Goal: Task Accomplishment & Management: Use online tool/utility

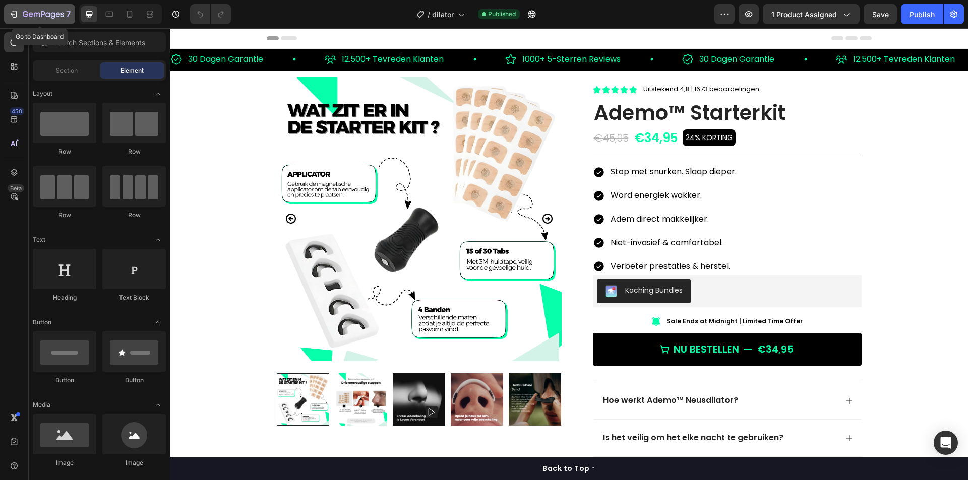
click at [14, 11] on icon "button" at bounding box center [15, 14] width 5 height 7
click at [725, 320] on p "Sale Ends at Midnight | Limited Time Offer" at bounding box center [734, 322] width 136 height 8
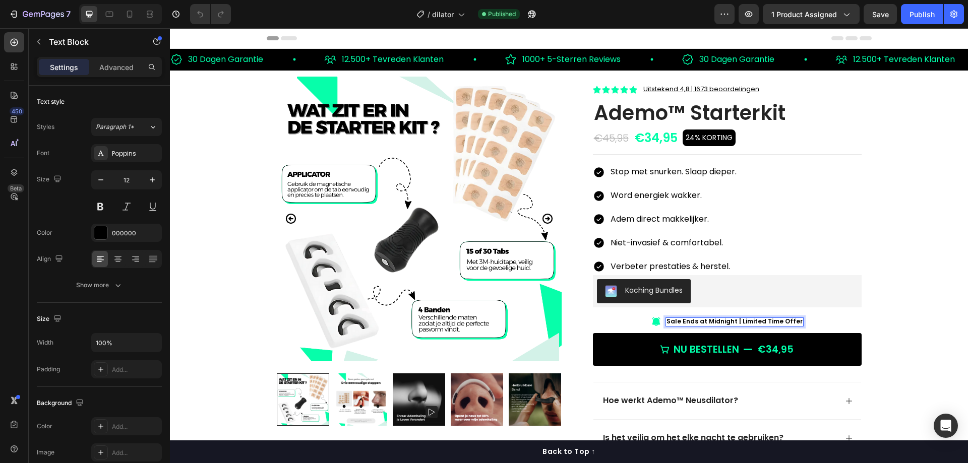
click at [708, 323] on p "Sale Ends at Midnight | Limited Time Offer" at bounding box center [734, 322] width 136 height 8
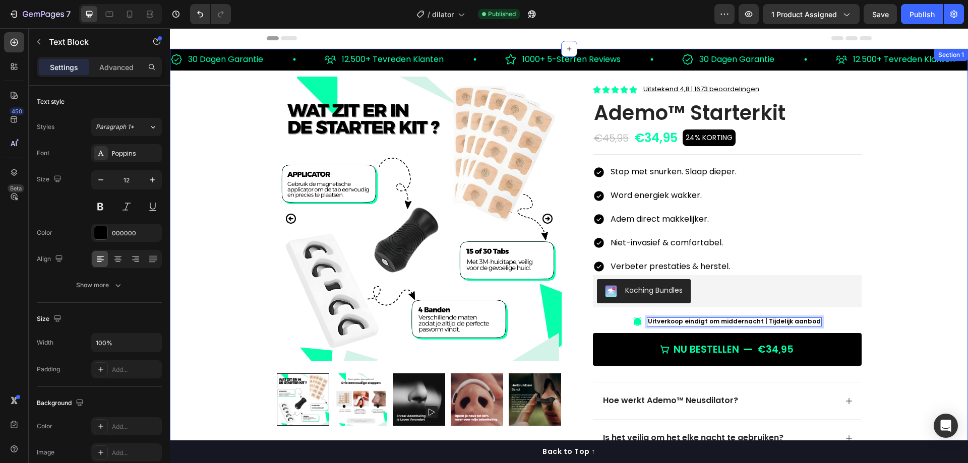
click at [904, 273] on div "30 Dagen Garantie Item List 12.500+ Tevreden Klanten Item List 1000+ 5-Sterren …" at bounding box center [569, 359] width 798 height 621
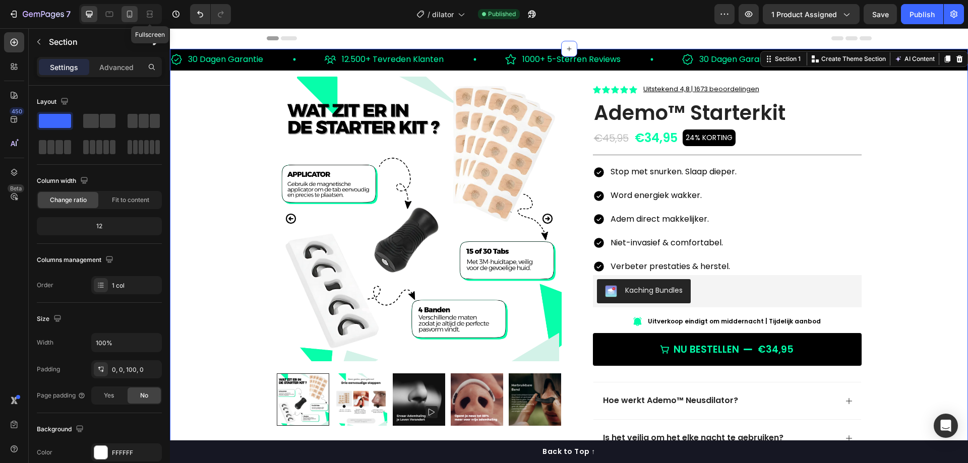
drag, startPoint x: 129, startPoint y: 12, endPoint x: 187, endPoint y: 52, distance: 70.9
click at [129, 12] on icon at bounding box center [130, 14] width 10 height 10
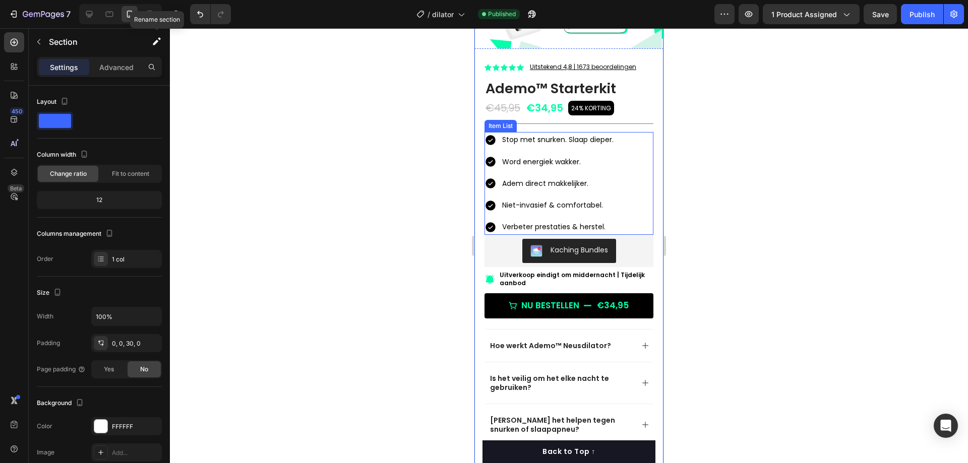
scroll to position [252, 0]
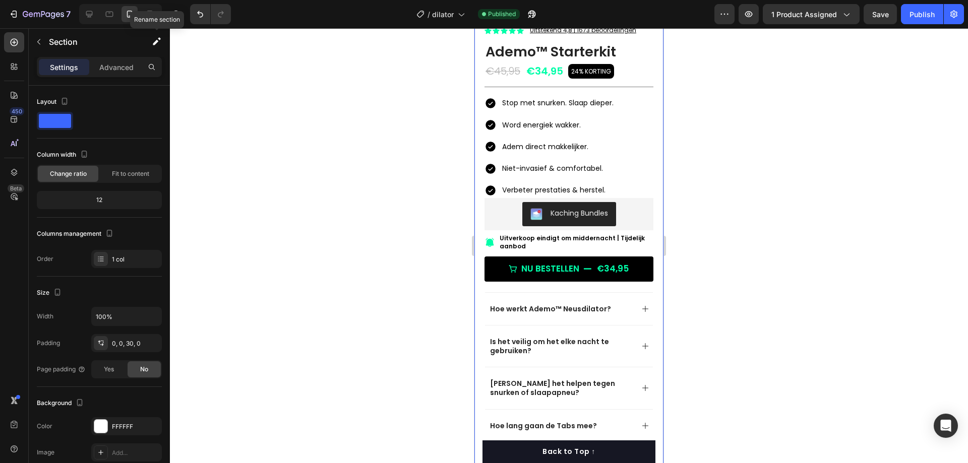
click at [555, 238] on p "Uitverkoop eindigt om middernacht | Tijdelijk aanbod" at bounding box center [576, 242] width 153 height 16
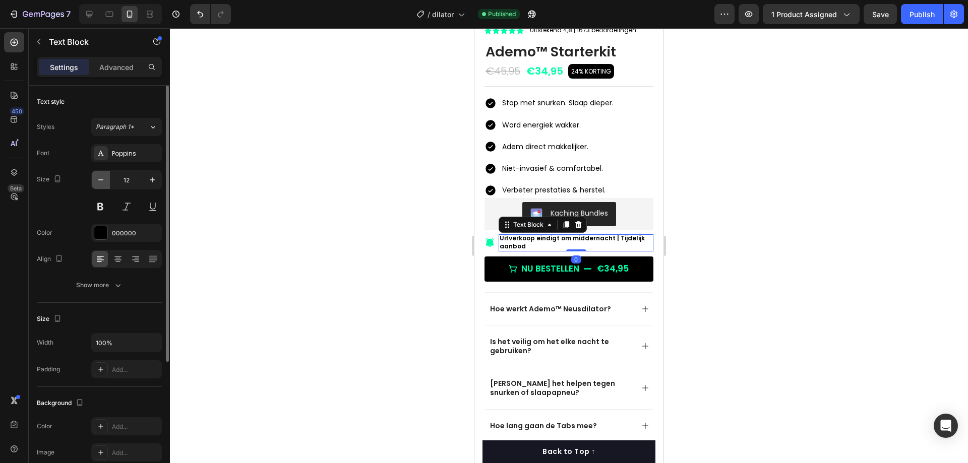
click at [105, 182] on icon "button" at bounding box center [101, 180] width 10 height 10
click at [104, 181] on icon "button" at bounding box center [101, 180] width 10 height 10
type input "10"
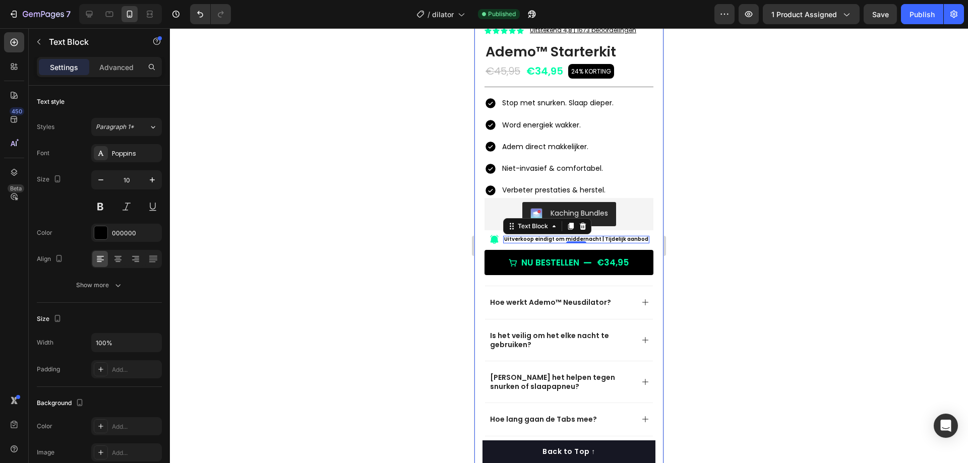
click at [754, 196] on div at bounding box center [569, 245] width 798 height 435
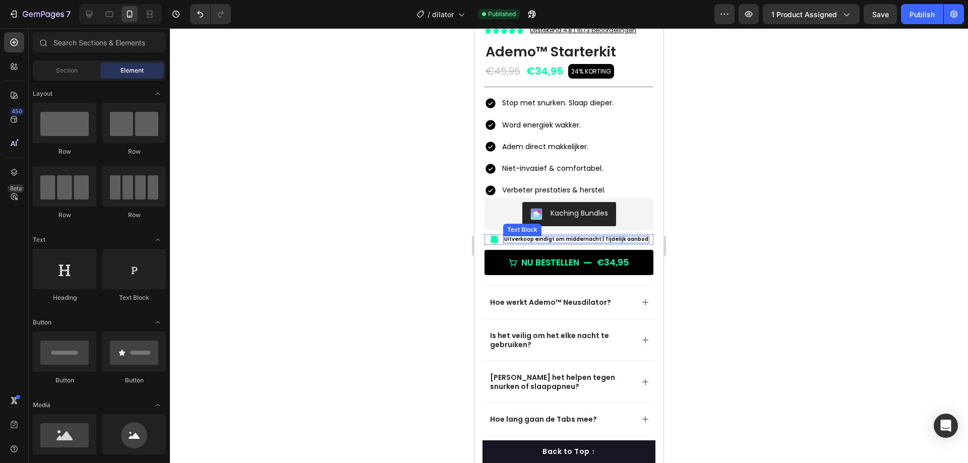
click at [594, 236] on p "Uitverkoop eindigt om middernacht | Tijdelijk aanbod" at bounding box center [576, 239] width 144 height 7
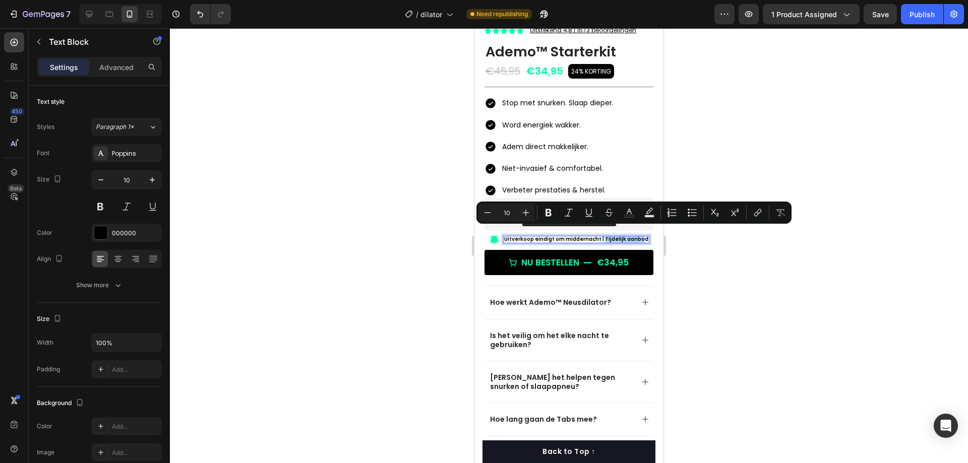
drag, startPoint x: 600, startPoint y: 231, endPoint x: 638, endPoint y: 232, distance: 37.8
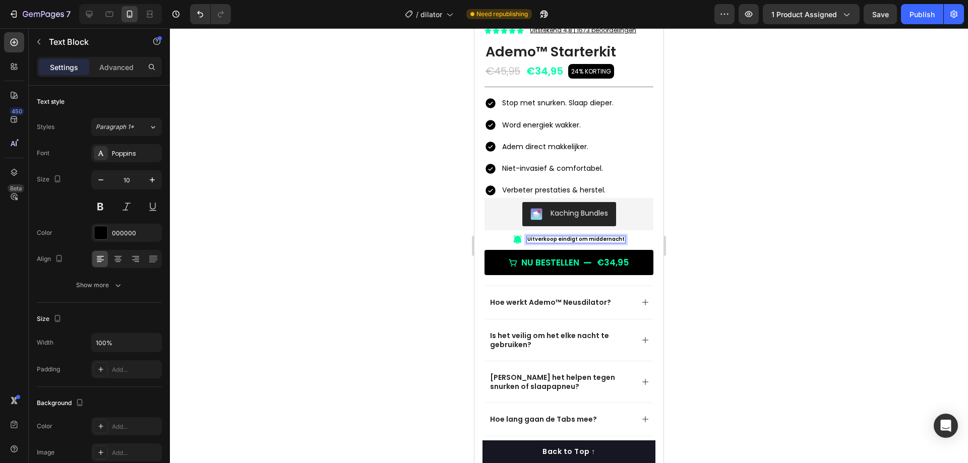
drag, startPoint x: 743, startPoint y: 198, endPoint x: 708, endPoint y: 196, distance: 34.8
click at [743, 199] on div at bounding box center [569, 245] width 798 height 435
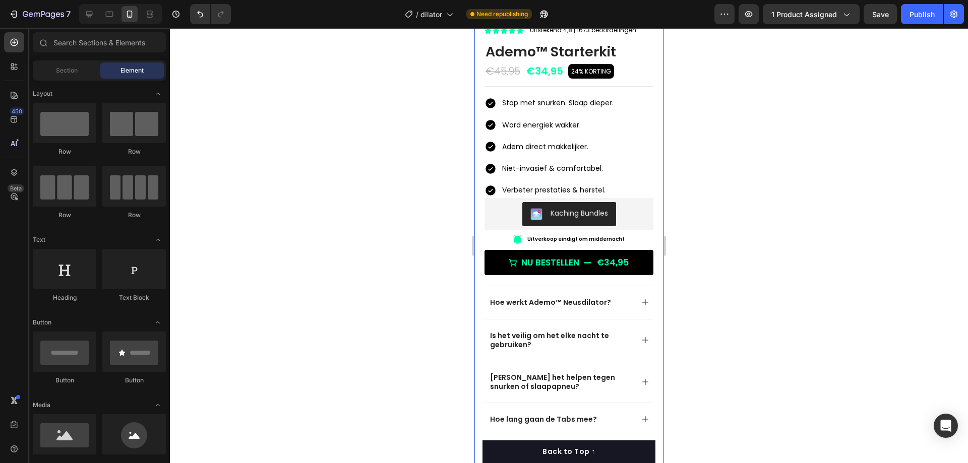
click at [594, 236] on p "Uitverkoop eindigt om middernacht" at bounding box center [575, 239] width 97 height 7
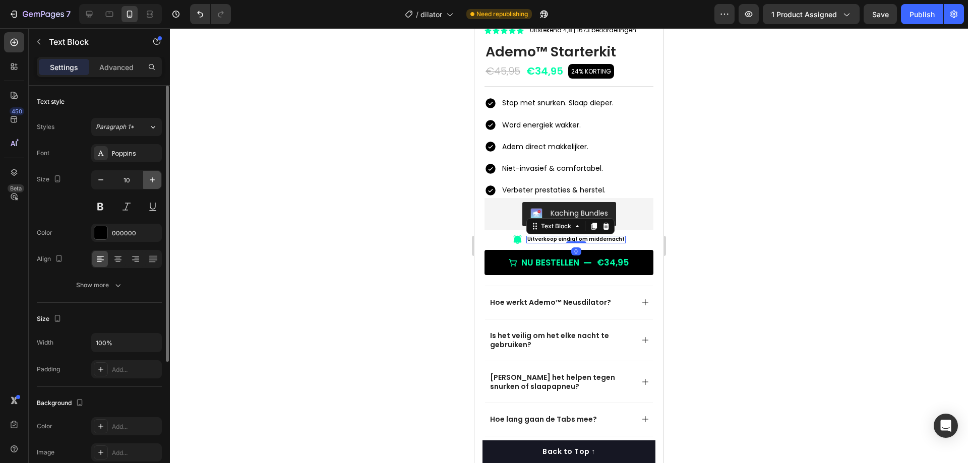
click at [152, 183] on icon "button" at bounding box center [152, 180] width 10 height 10
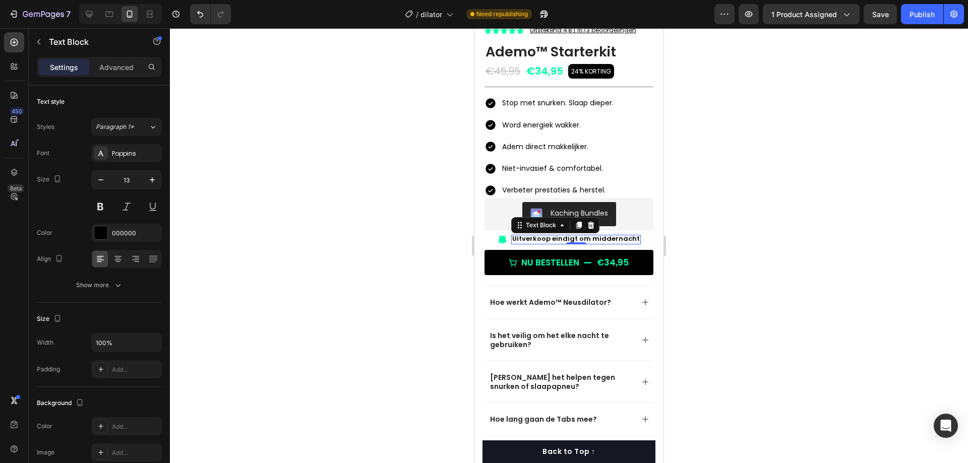
type input "14"
click at [793, 192] on div at bounding box center [569, 245] width 798 height 435
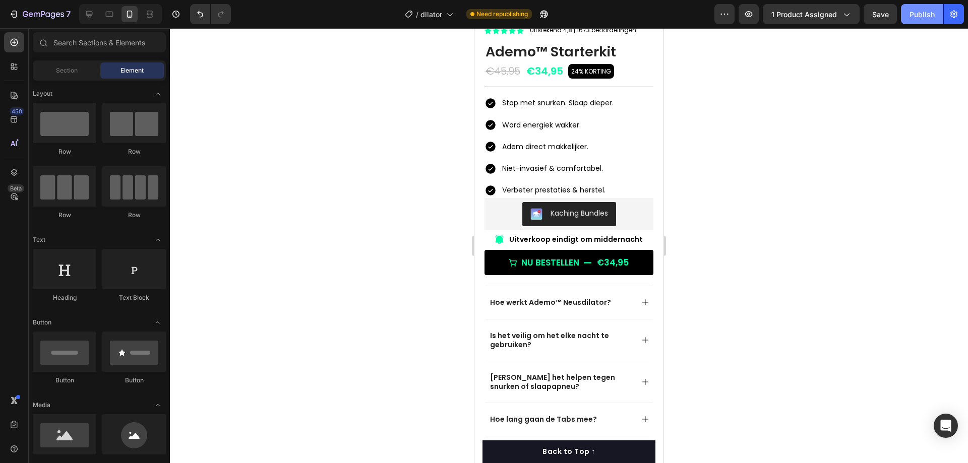
click at [918, 14] on div "Publish" at bounding box center [921, 14] width 25 height 11
click at [96, 13] on div at bounding box center [89, 14] width 16 height 16
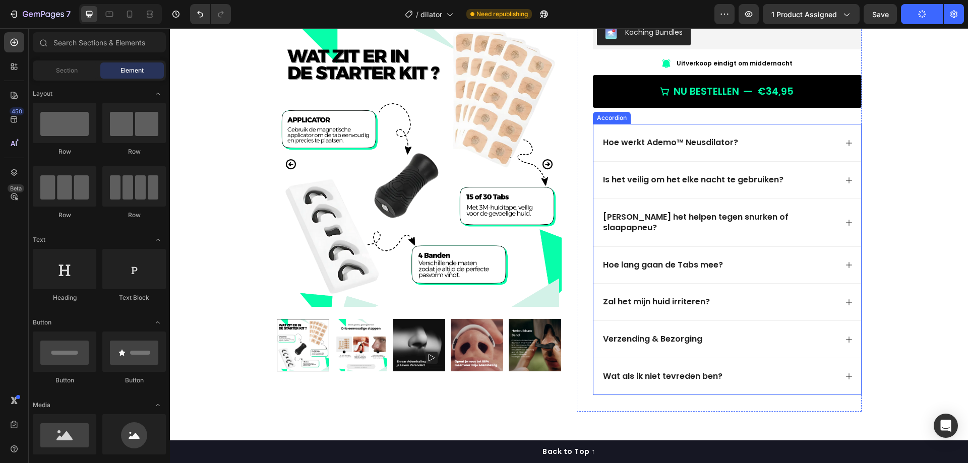
scroll to position [107, 0]
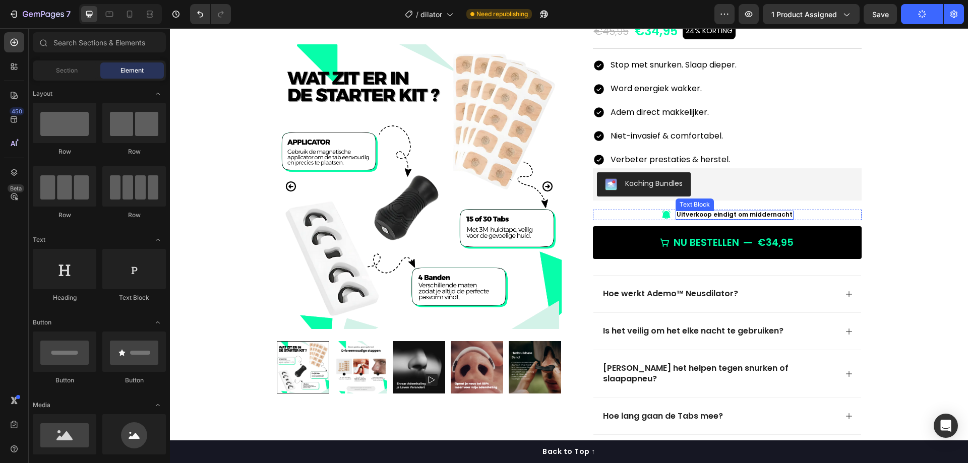
click at [753, 211] on p "Uitverkoop eindigt om middernacht" at bounding box center [735, 215] width 116 height 8
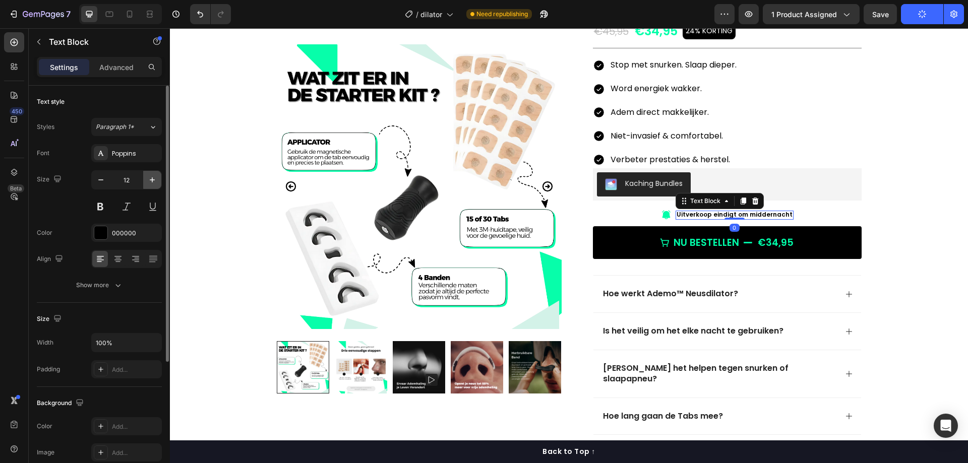
click at [152, 177] on icon "button" at bounding box center [152, 179] width 5 height 5
type input "15"
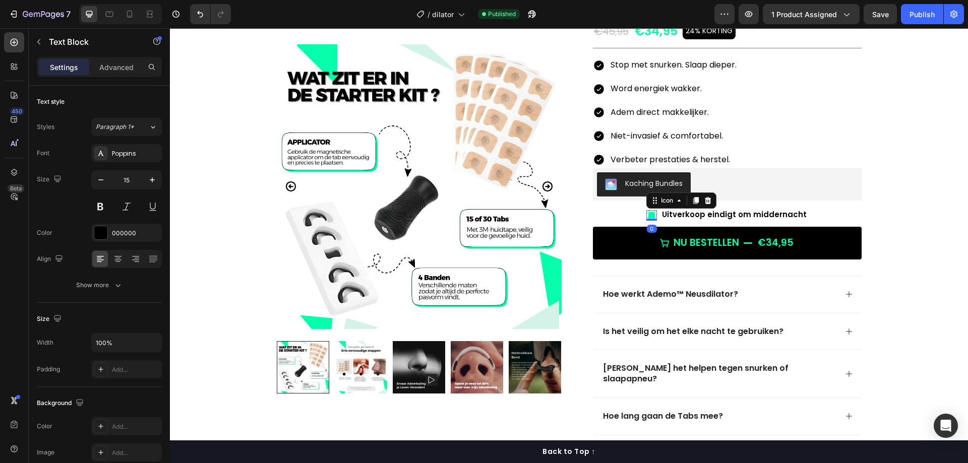
click at [648, 214] on icon at bounding box center [651, 215] width 8 height 9
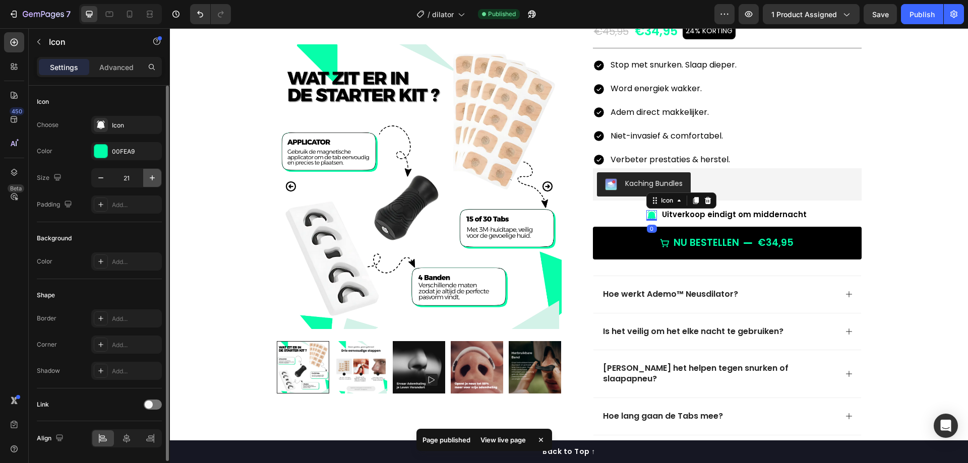
click at [157, 176] on icon "button" at bounding box center [152, 178] width 10 height 10
type input "23"
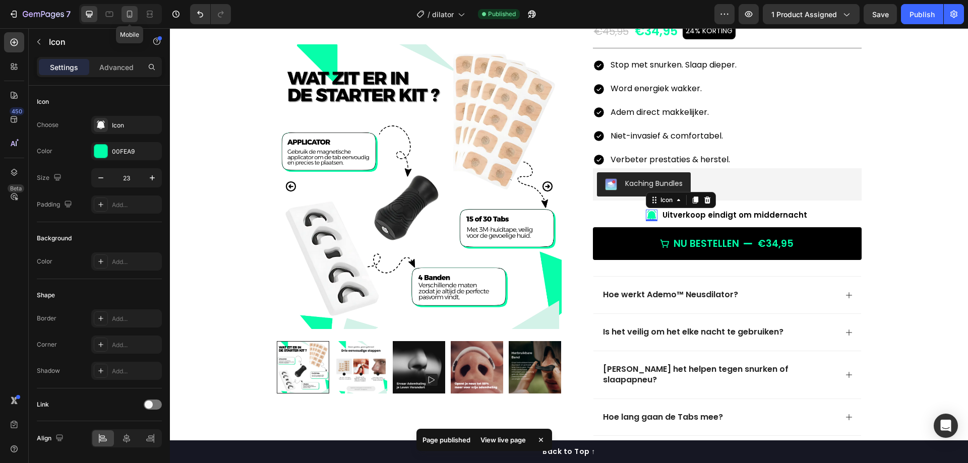
click at [132, 17] on icon at bounding box center [130, 14] width 10 height 10
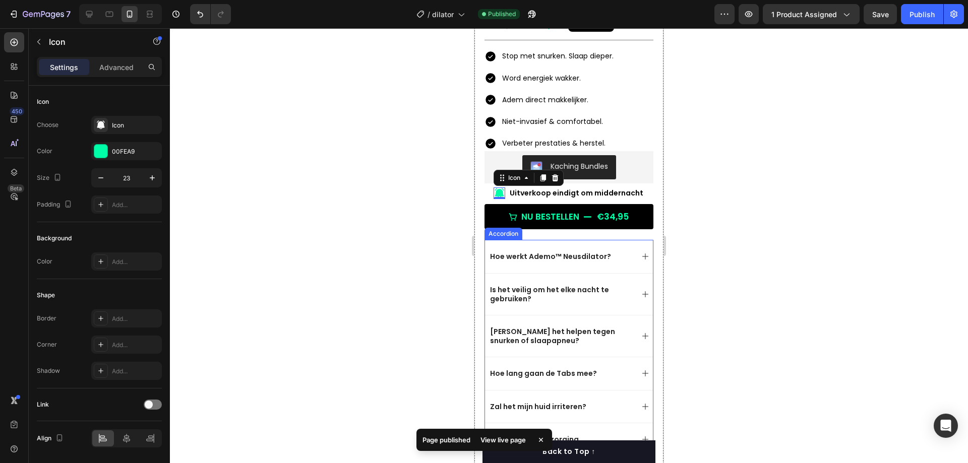
scroll to position [298, 0]
click at [744, 185] on div at bounding box center [569, 245] width 798 height 435
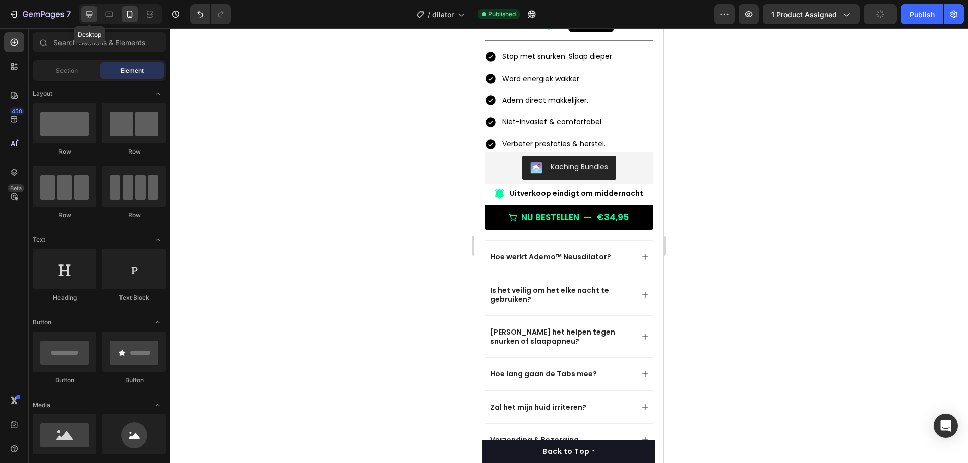
click at [85, 11] on icon at bounding box center [89, 14] width 10 height 10
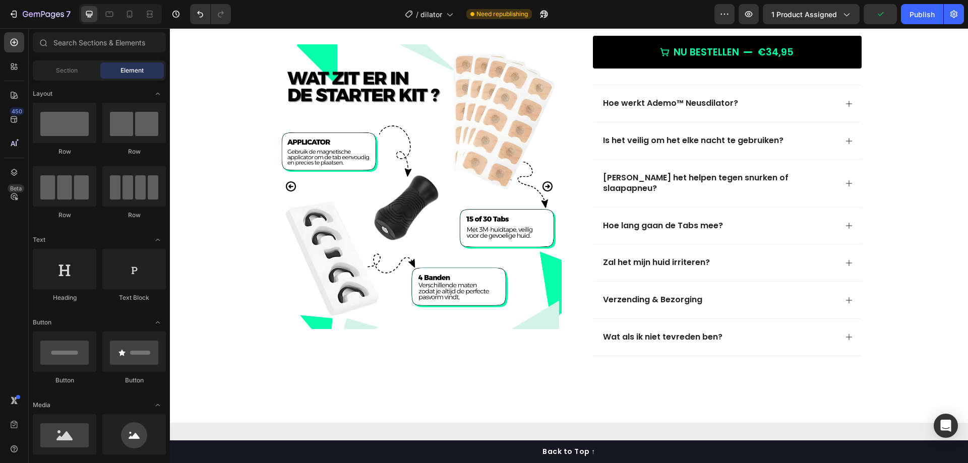
scroll to position [311, 0]
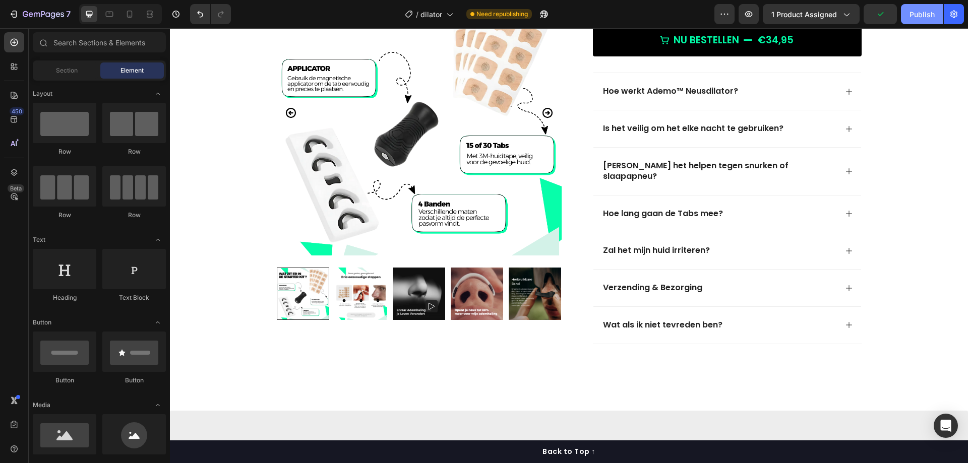
drag, startPoint x: 899, startPoint y: 11, endPoint x: 929, endPoint y: 24, distance: 32.0
click at [900, 11] on div "Preview 1 product assigned Publish" at bounding box center [839, 14] width 250 height 20
click at [930, 23] on button "Publish" at bounding box center [922, 14] width 42 height 20
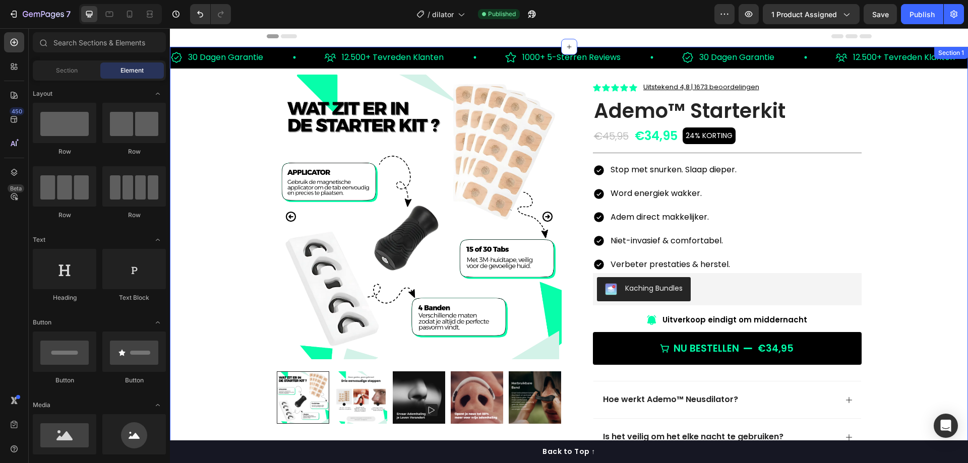
scroll to position [0, 0]
